Goal: Information Seeking & Learning: Check status

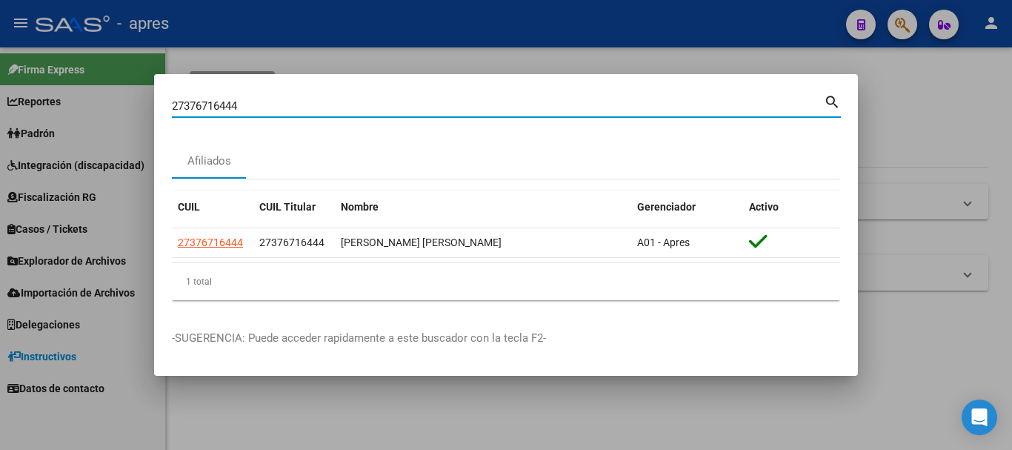
drag, startPoint x: 491, startPoint y: 102, endPoint x: 38, endPoint y: 112, distance: 453.6
click at [38, 112] on div "27376716444 Buscar (apellido, dni, cuil, nro traspaso, cuit, obra social) searc…" at bounding box center [506, 225] width 1012 height 450
paste input "430105782"
type input "27430105782"
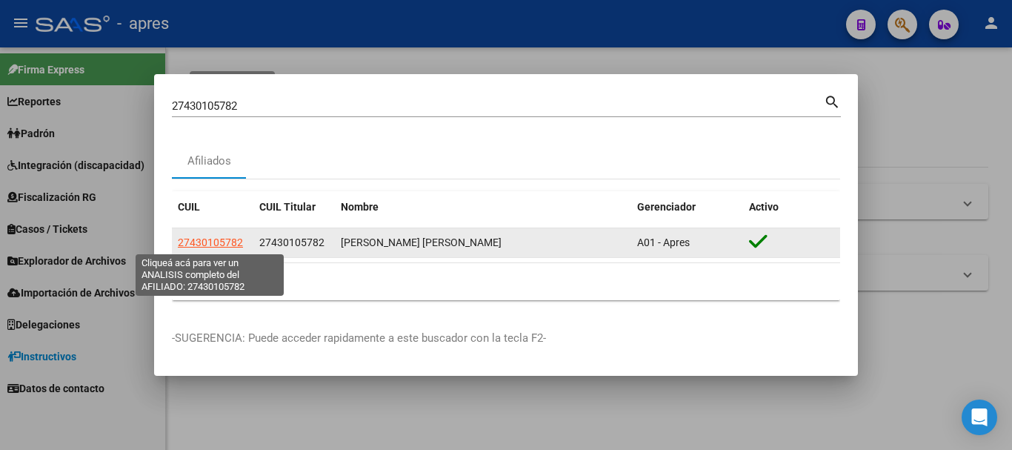
click at [202, 238] on span "27430105782" at bounding box center [210, 242] width 65 height 12
type textarea "27430105782"
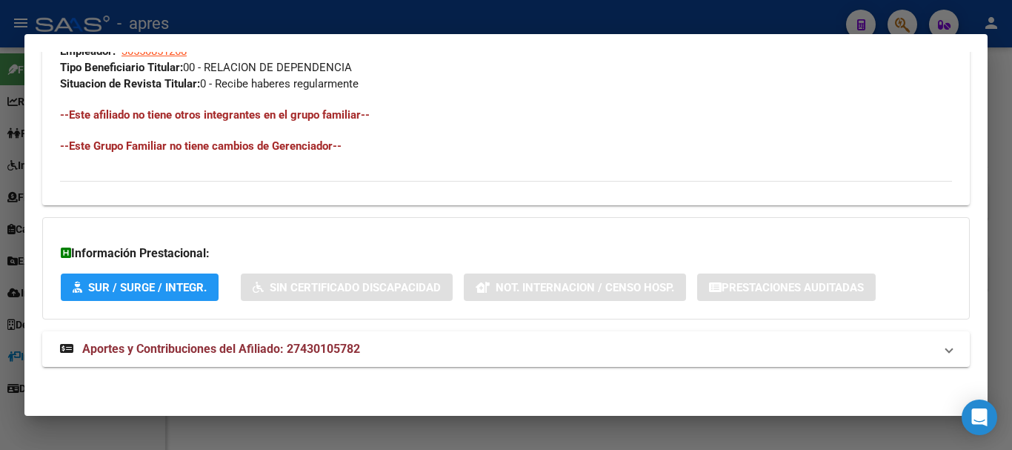
scroll to position [779, 0]
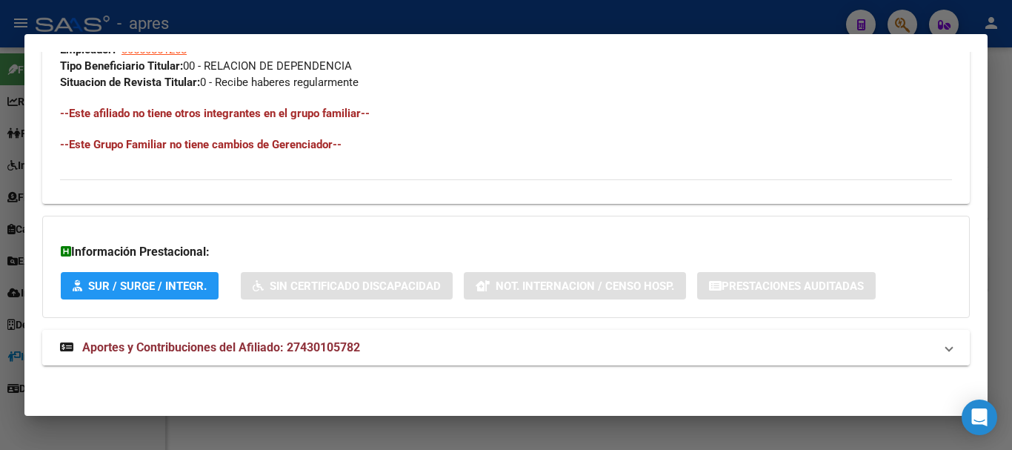
click at [499, 347] on mat-panel-title "Aportes y Contribuciones del Afiliado: 27430105782" at bounding box center [497, 348] width 874 height 18
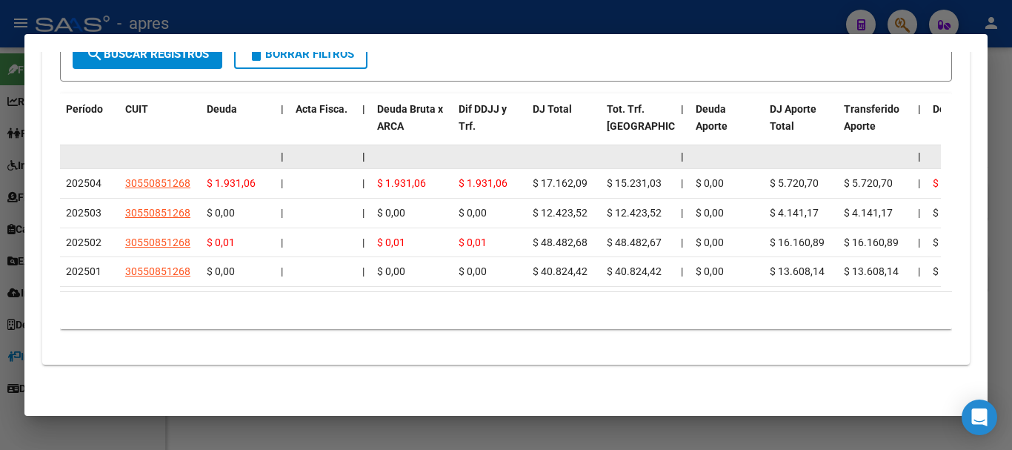
scroll to position [1257, 0]
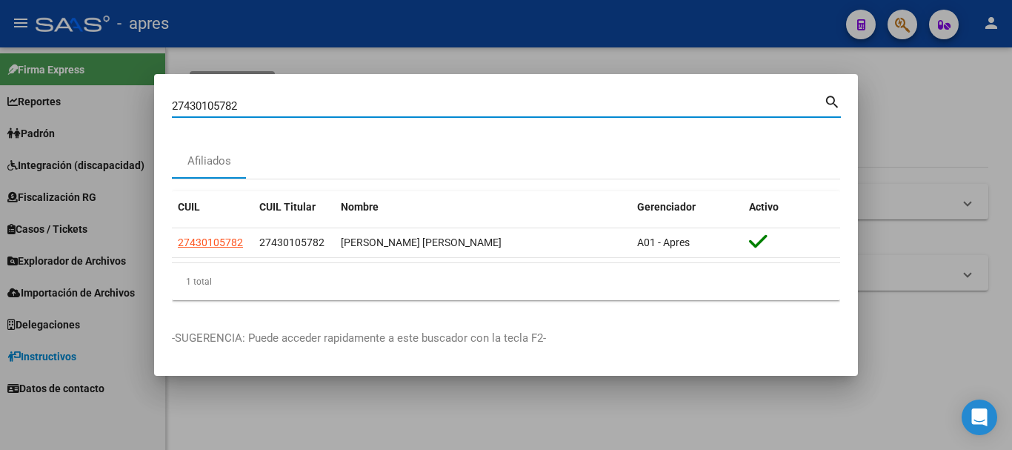
drag, startPoint x: 339, startPoint y: 106, endPoint x: 8, endPoint y: 82, distance: 332.1
click at [8, 82] on div "27430105782 Buscar (apellido, dni, cuil, nro traspaso, cuit, obra social) searc…" at bounding box center [506, 225] width 1012 height 450
paste input "0439167875"
type input "20439167875"
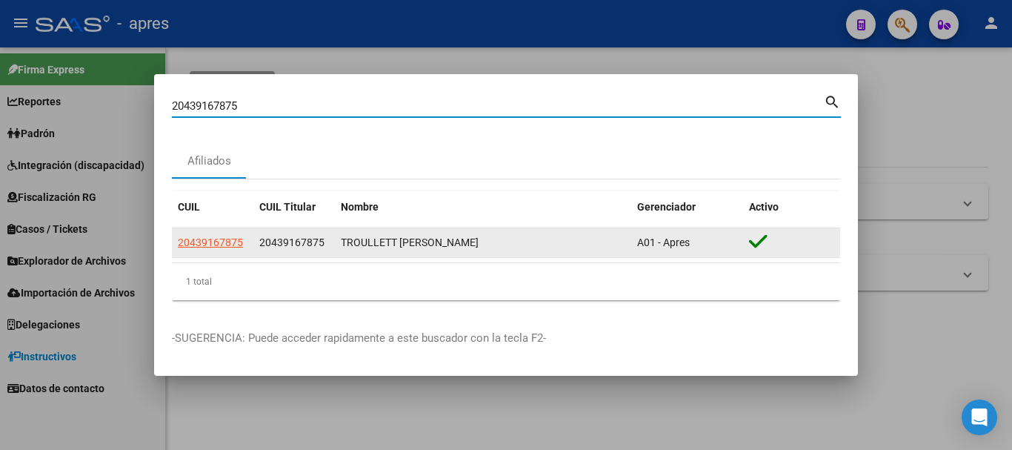
click at [237, 233] on datatable-body-cell "20439167875" at bounding box center [213, 242] width 82 height 29
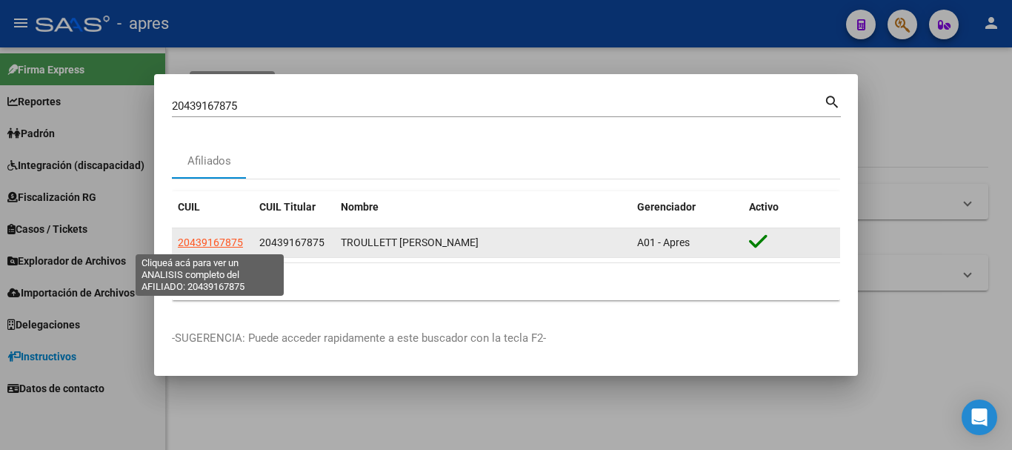
click at [236, 236] on span "20439167875" at bounding box center [210, 242] width 65 height 12
type textarea "20439167875"
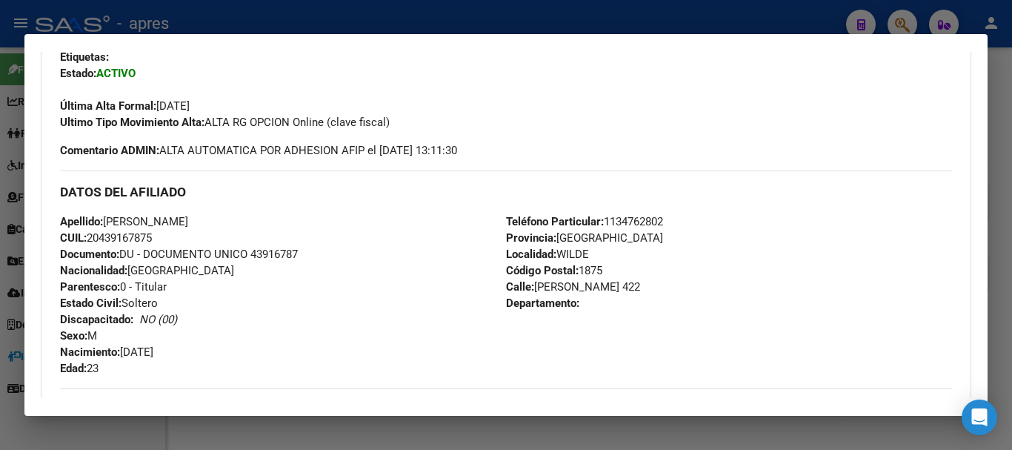
scroll to position [373, 0]
drag, startPoint x: 459, startPoint y: 275, endPoint x: 305, endPoint y: 314, distance: 159.0
click at [305, 314] on div "Apellido: [PERSON_NAME] CUIL: 20439167875 Documento: DU - DOCUMENTO UNICO 43916…" at bounding box center [283, 294] width 446 height 163
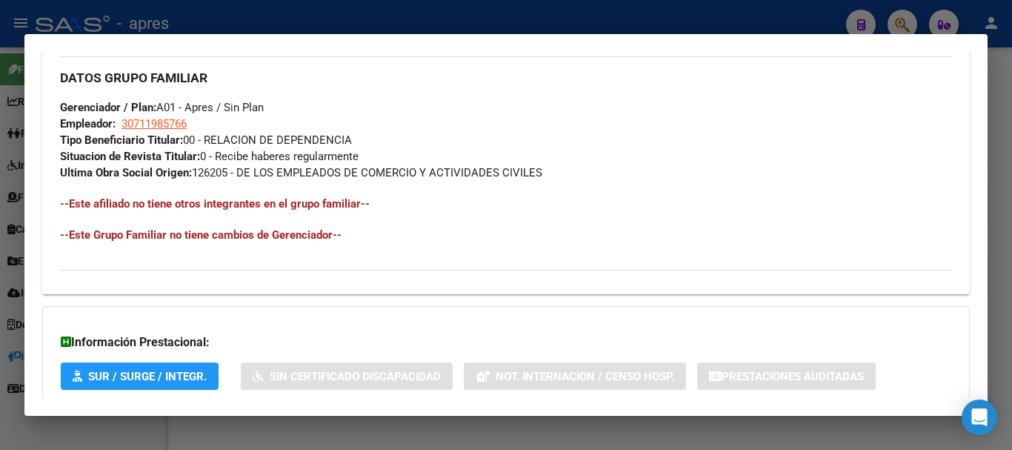
scroll to position [795, 0]
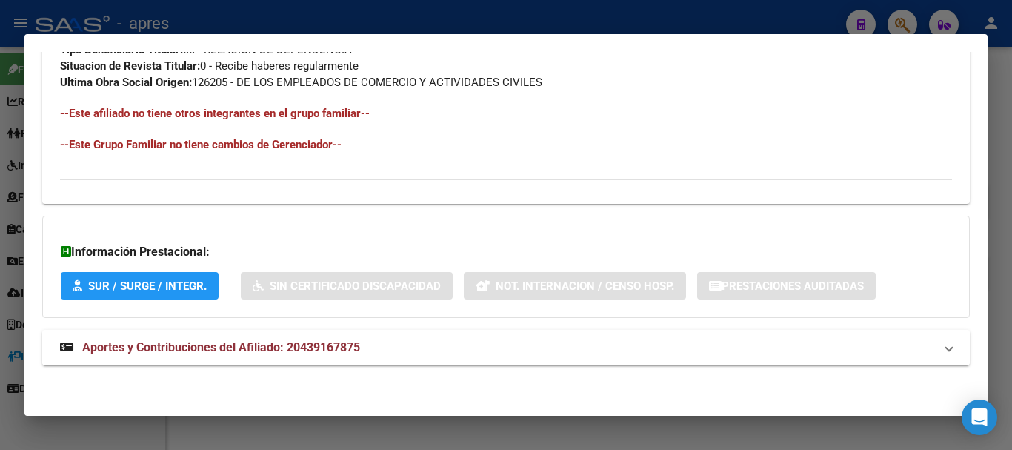
click at [576, 356] on mat-expansion-panel-header "Aportes y Contribuciones del Afiliado: 20439167875" at bounding box center [506, 348] width 928 height 36
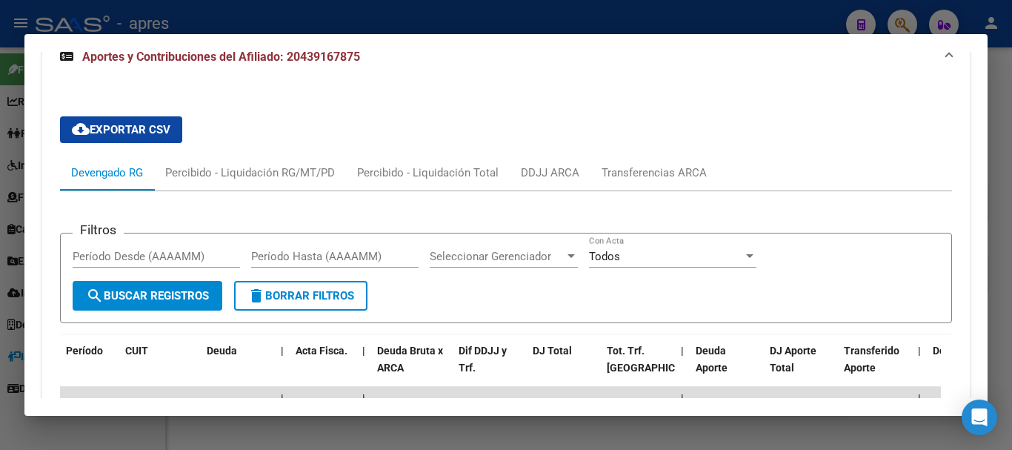
scroll to position [1317, 0]
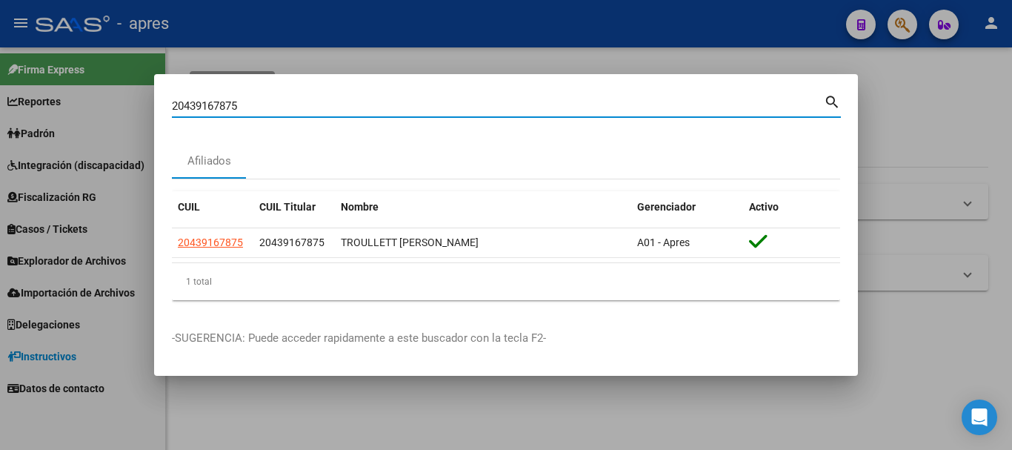
drag, startPoint x: 585, startPoint y: 107, endPoint x: 0, endPoint y: 85, distance: 585.8
click at [0, 85] on div "20439167875 Buscar (apellido, dni, cuil, nro traspaso, cuit, obra social) searc…" at bounding box center [506, 225] width 1012 height 450
paste input "3417777814"
type input "23417777814"
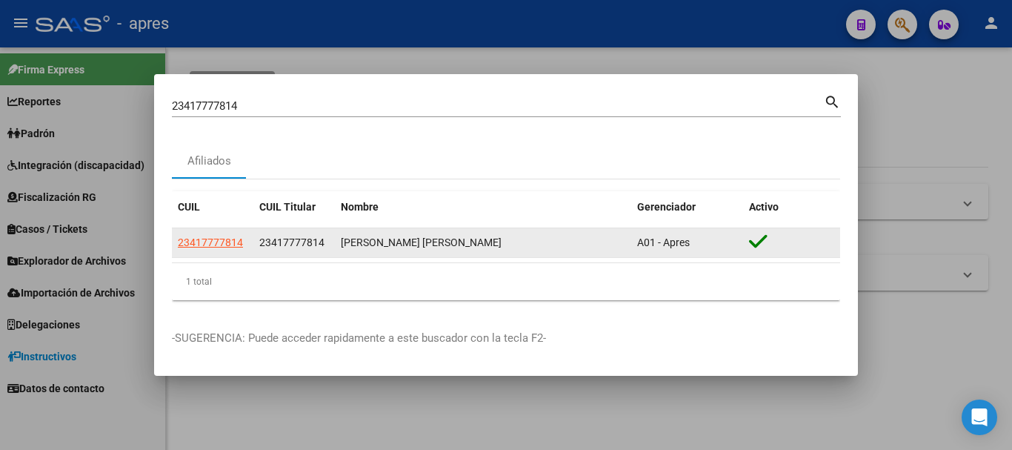
click at [219, 230] on datatable-body-cell "23417777814" at bounding box center [213, 242] width 82 height 29
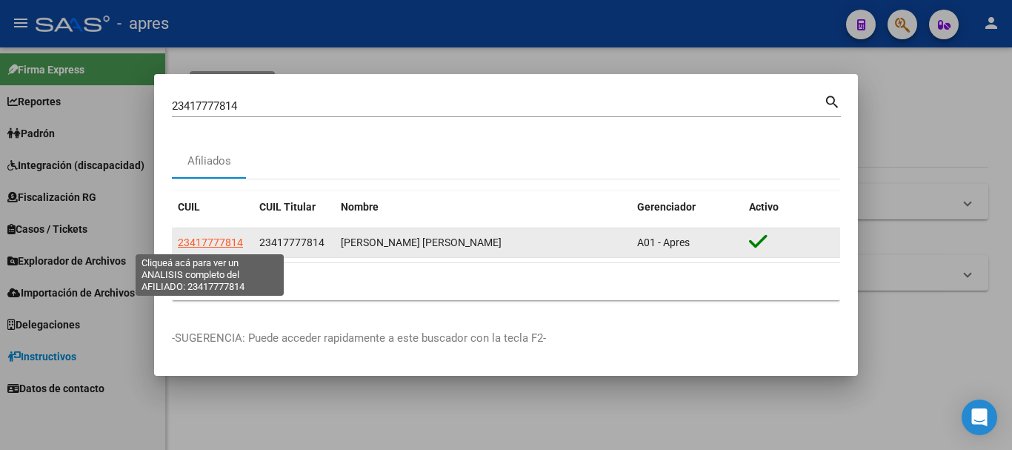
click at [219, 244] on span "23417777814" at bounding box center [210, 242] width 65 height 12
type textarea "23417777814"
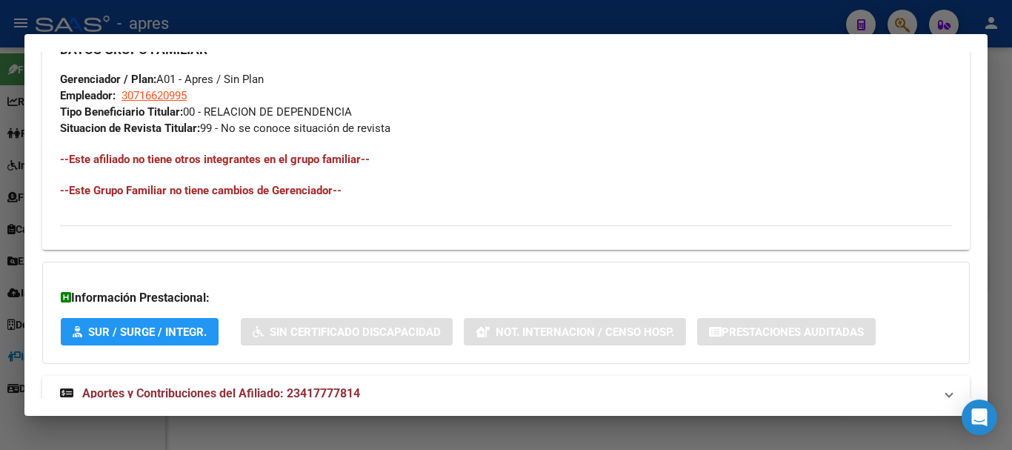
scroll to position [779, 0]
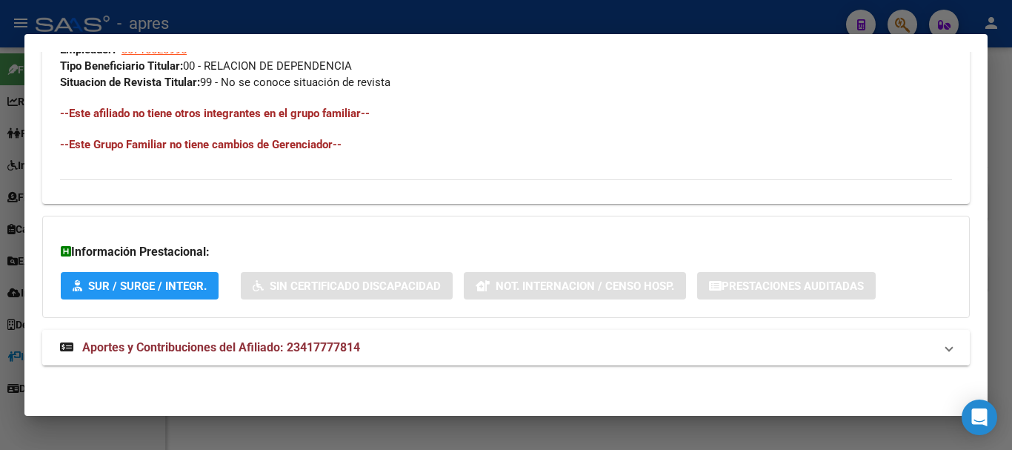
click at [333, 348] on span "Aportes y Contribuciones del Afiliado: 23417777814" at bounding box center [221, 347] width 278 height 14
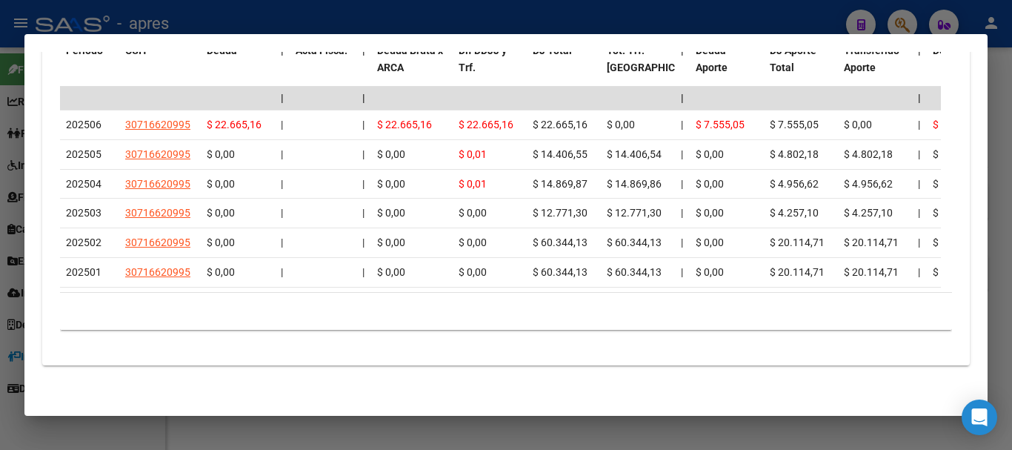
scroll to position [1391, 0]
